Goal: Task Accomplishment & Management: Manage account settings

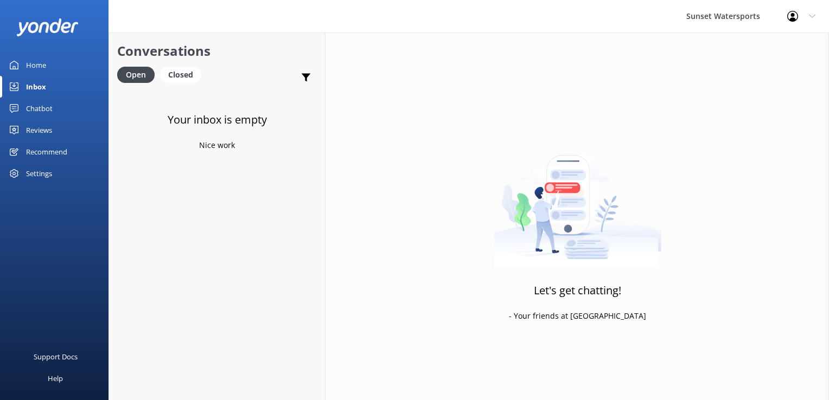
drag, startPoint x: 189, startPoint y: 75, endPoint x: 165, endPoint y: 62, distance: 27.2
click at [189, 75] on div "Closed" at bounding box center [180, 75] width 41 height 16
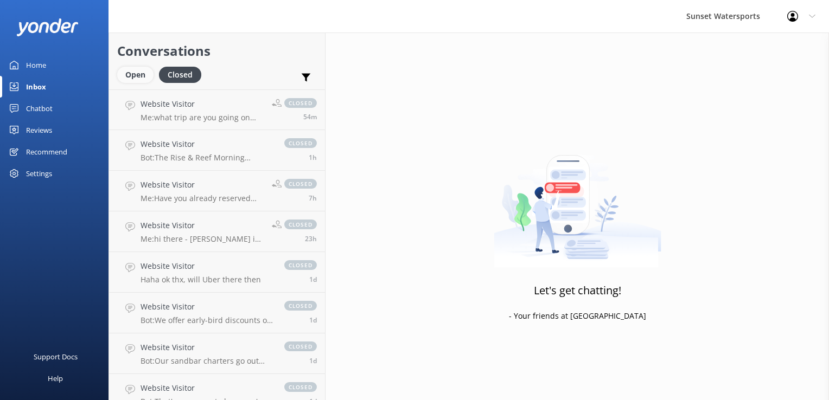
click at [136, 75] on div "Open" at bounding box center [135, 75] width 36 height 16
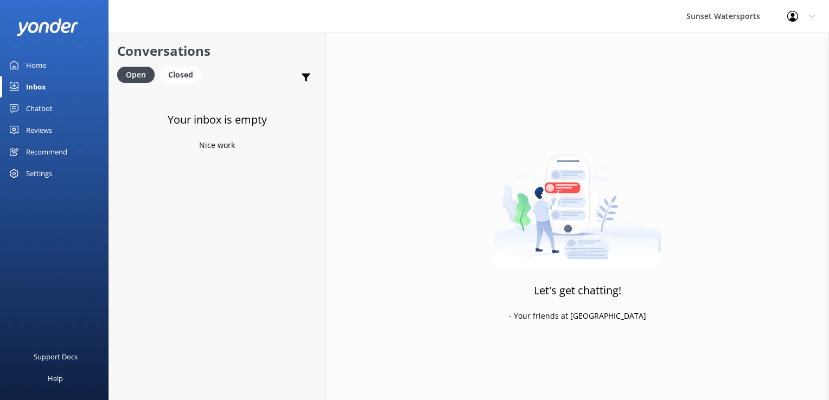
click at [784, 21] on div "Profile Settings Logout" at bounding box center [801, 16] width 55 height 33
click at [772, 66] on link "Logout" at bounding box center [775, 73] width 109 height 27
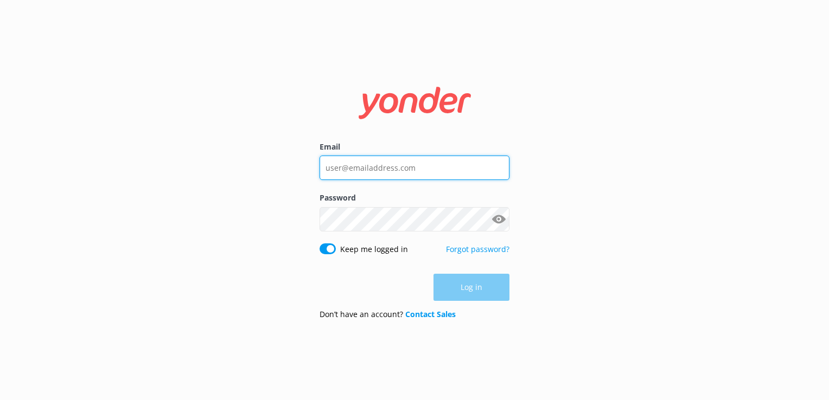
type input "[PERSON_NAME][EMAIL_ADDRESS][DOMAIN_NAME]"
